Goal: Task Accomplishment & Management: Manage account settings

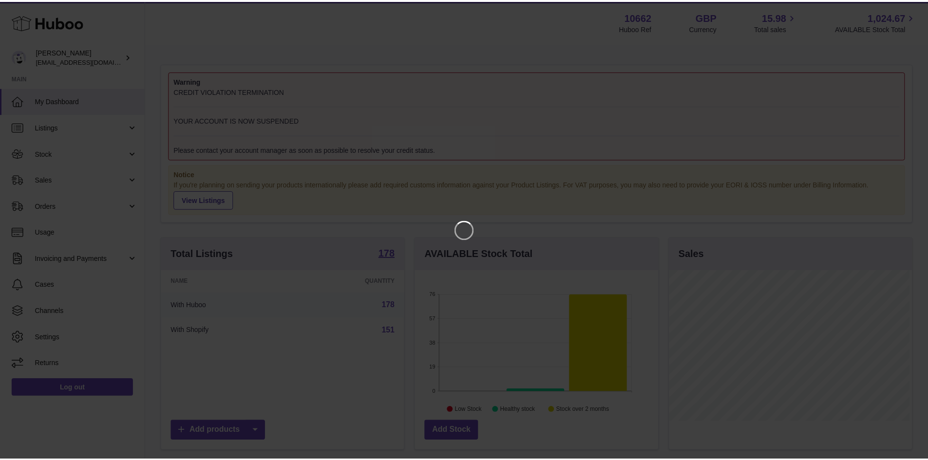
scroll to position [152, 245]
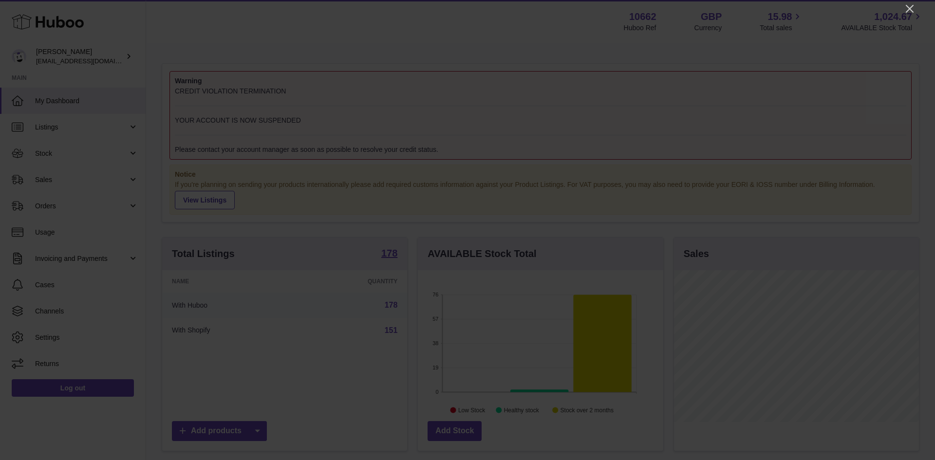
click at [906, 0] on div at bounding box center [467, 230] width 935 height 460
click at [911, 11] on icon "Close" at bounding box center [910, 9] width 12 height 12
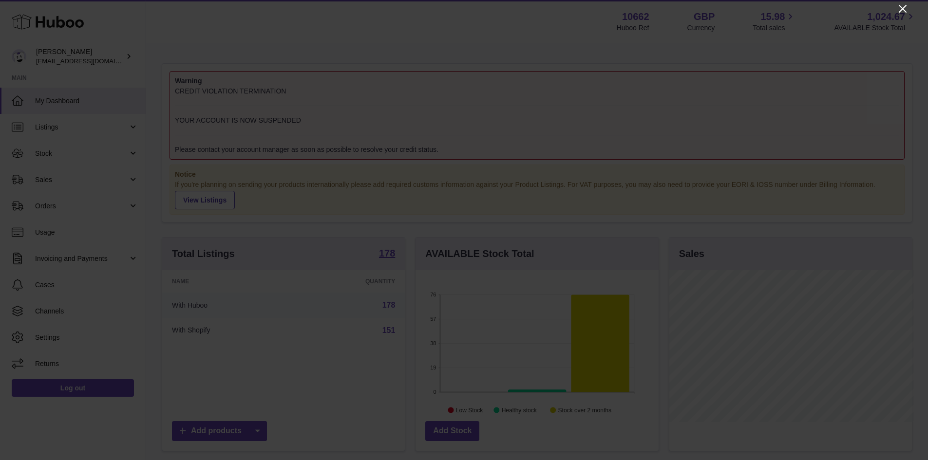
scroll to position [486888, 486797]
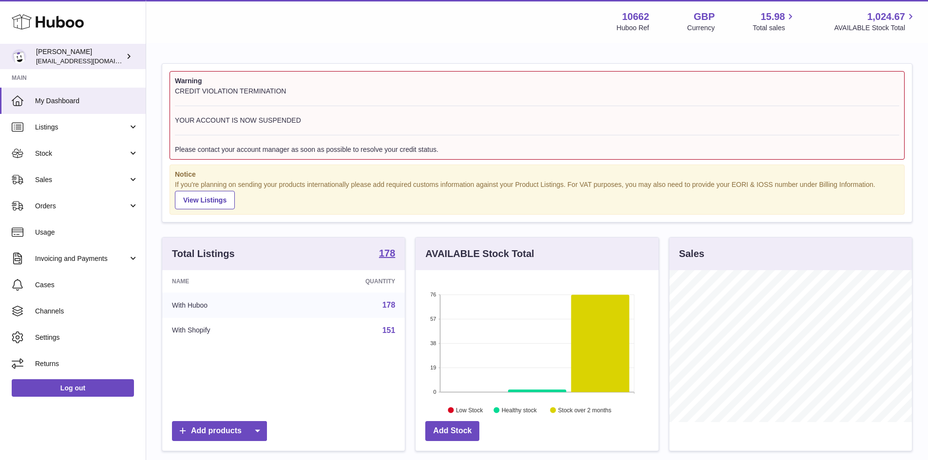
click at [88, 57] on span "[EMAIL_ADDRESS][DOMAIN_NAME]" at bounding box center [89, 61] width 107 height 8
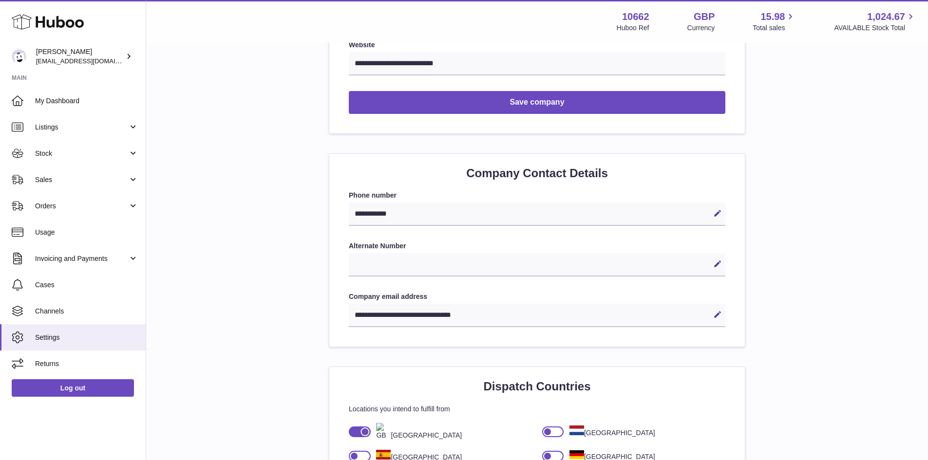
scroll to position [247, 0]
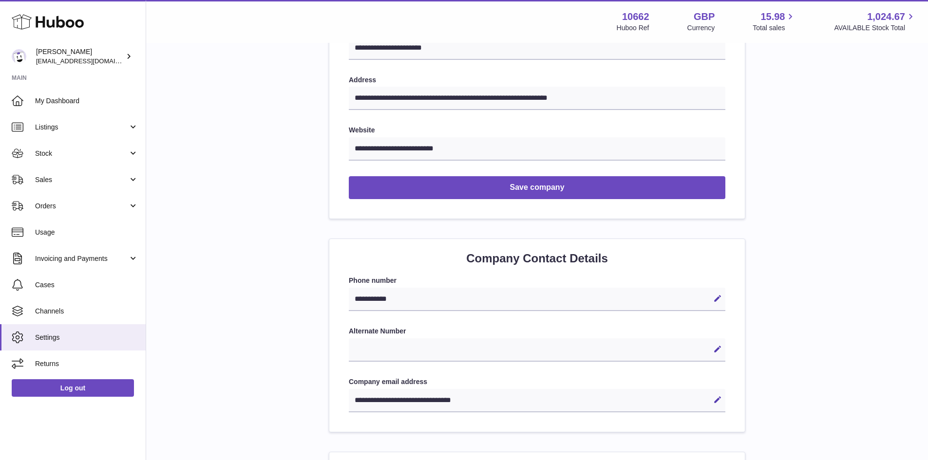
drag, startPoint x: 502, startPoint y: 406, endPoint x: 378, endPoint y: 387, distance: 125.7
click at [372, 401] on div "**********" at bounding box center [537, 400] width 376 height 23
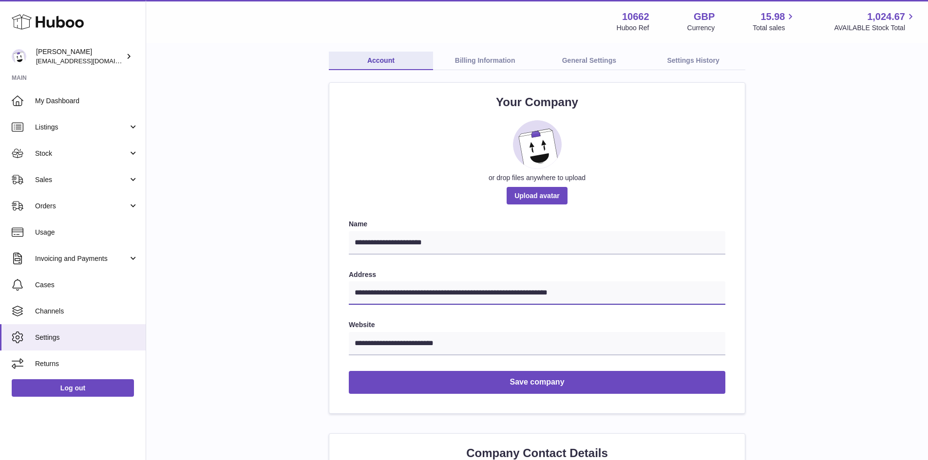
click at [570, 296] on input "**********" at bounding box center [537, 293] width 376 height 23
drag, startPoint x: 623, startPoint y: 294, endPoint x: 318, endPoint y: 285, distance: 305.5
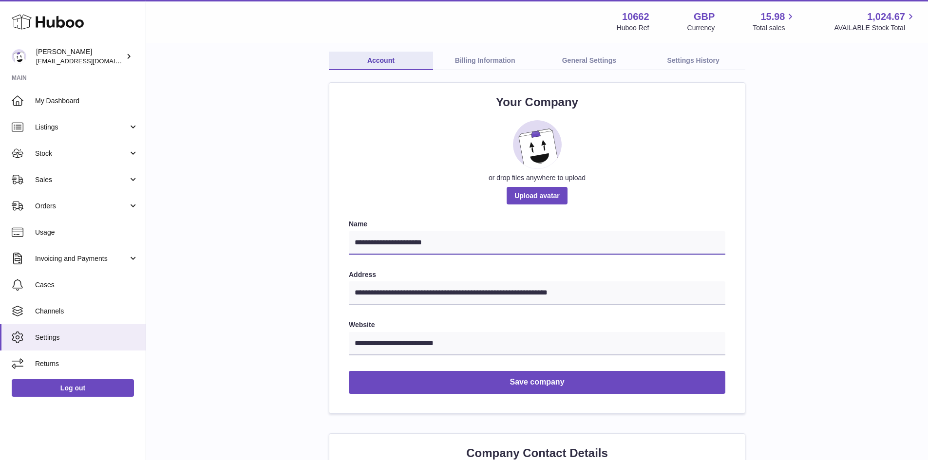
drag, startPoint x: 456, startPoint y: 241, endPoint x: 305, endPoint y: 238, distance: 151.5
